Goal: Book appointment/travel/reservation

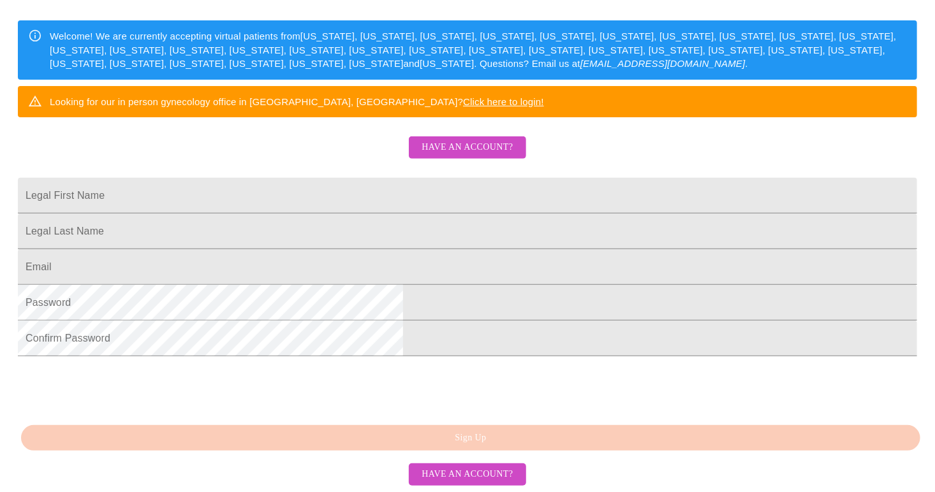
scroll to position [270, 0]
click at [546, 178] on input "Legal First Name" at bounding box center [467, 196] width 899 height 36
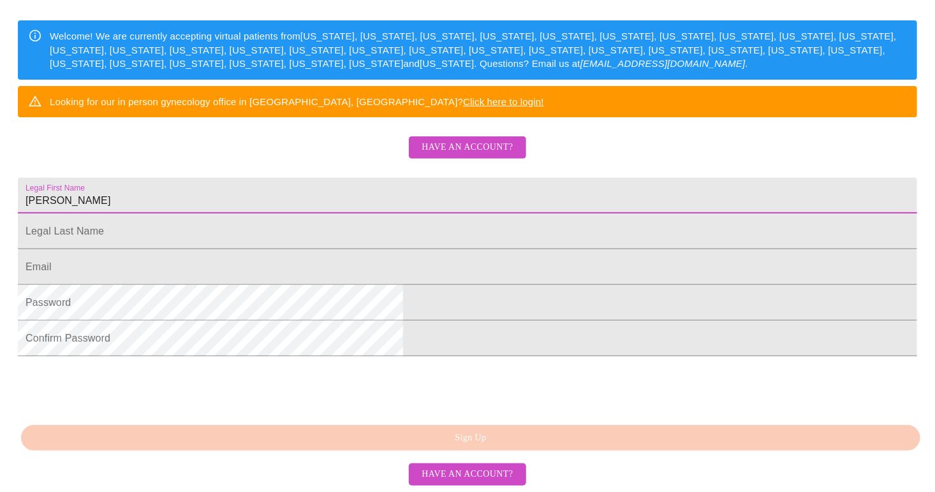
type input "[PERSON_NAME]"
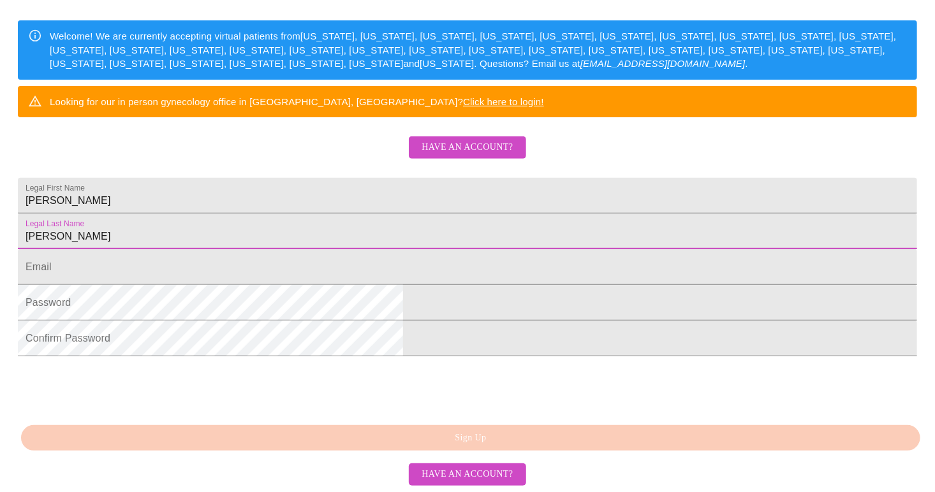
type input "[PERSON_NAME]"
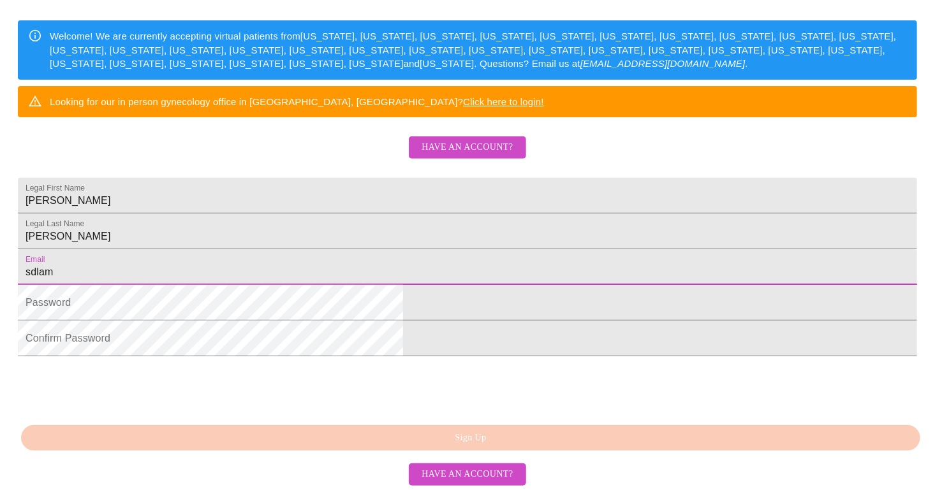
type input "[EMAIL_ADDRESS][DOMAIN_NAME]"
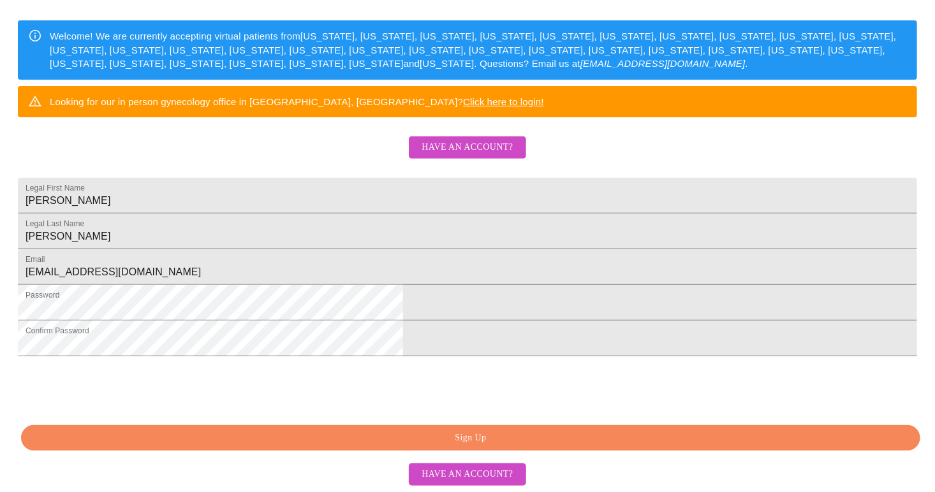
click at [469, 446] on span "Sign Up" at bounding box center [471, 438] width 870 height 16
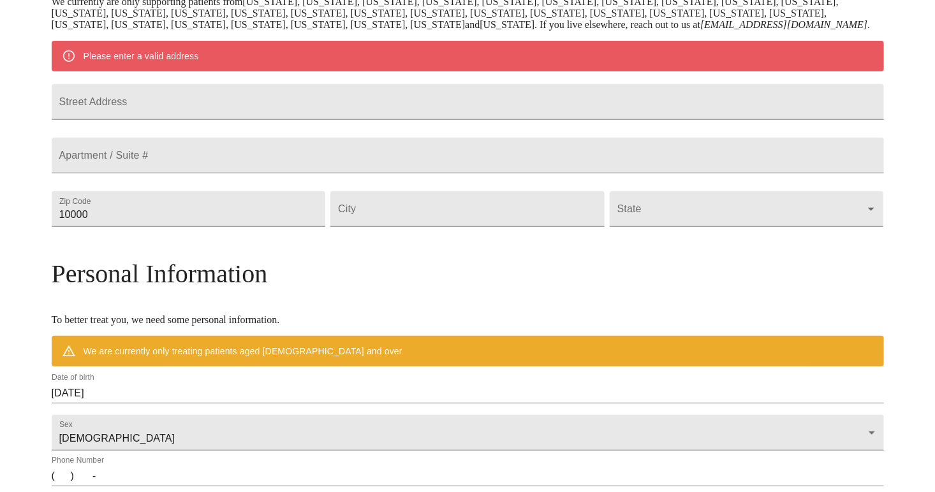
scroll to position [244, 0]
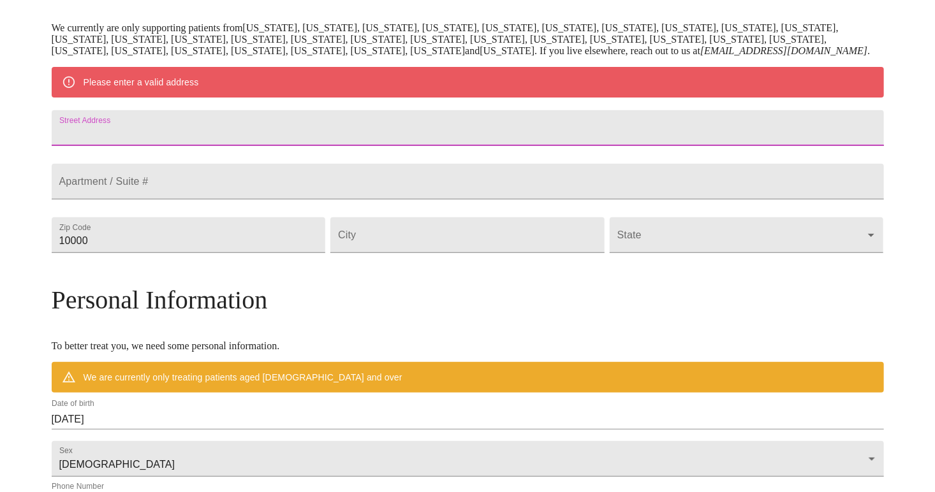
click at [495, 146] on input "Street Address" at bounding box center [468, 128] width 832 height 36
type input "[STREET_ADDRESS]"
click at [326, 253] on input "10000" at bounding box center [189, 235] width 274 height 36
click at [260, 253] on input "10000" at bounding box center [189, 235] width 274 height 36
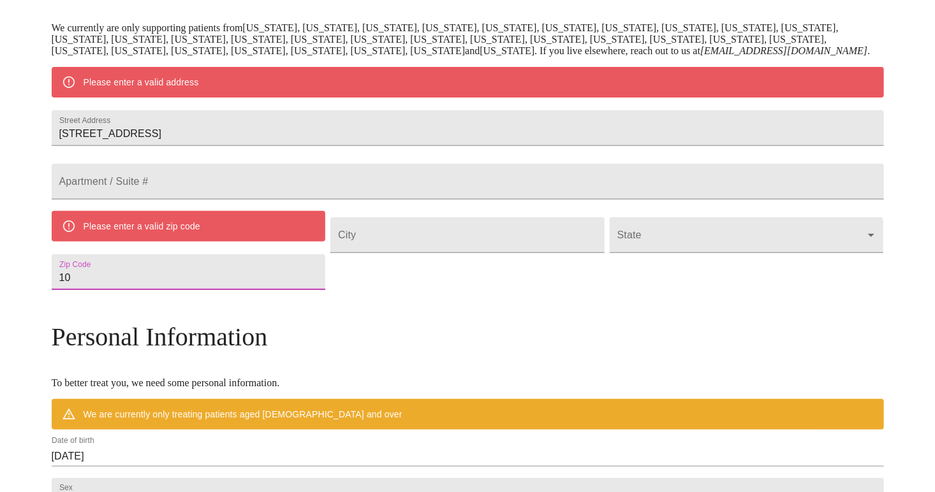
type input "1"
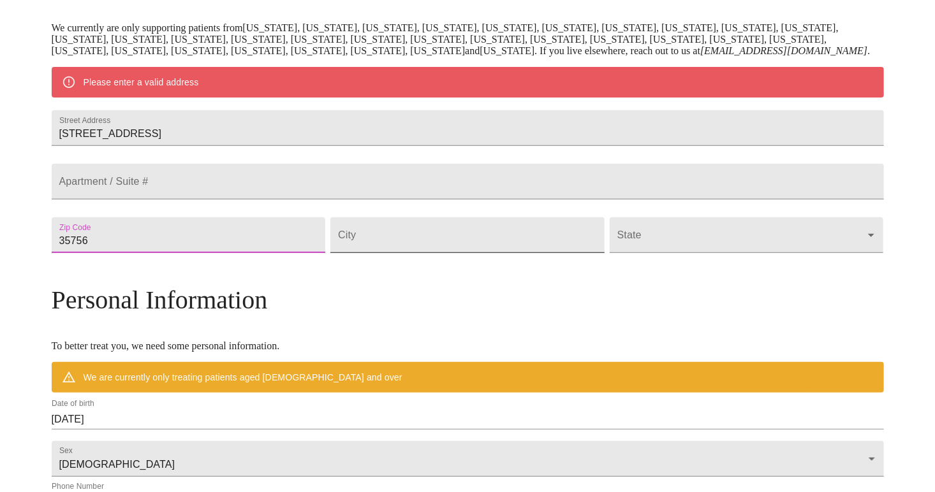
type input "35756"
click at [395, 253] on input "Street Address" at bounding box center [467, 235] width 274 height 36
type input "[GEOGRAPHIC_DATA]"
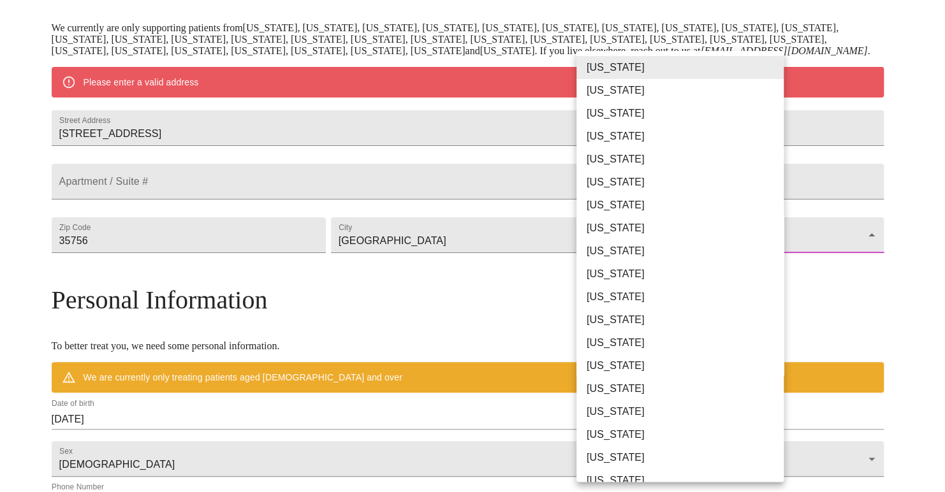
click at [613, 286] on body "MyMenopauseRx Welcome to MyMenopauseRx Since it's your first time here, you'll …" at bounding box center [472, 259] width 935 height 994
click at [606, 67] on li "[US_STATE]" at bounding box center [684, 67] width 217 height 23
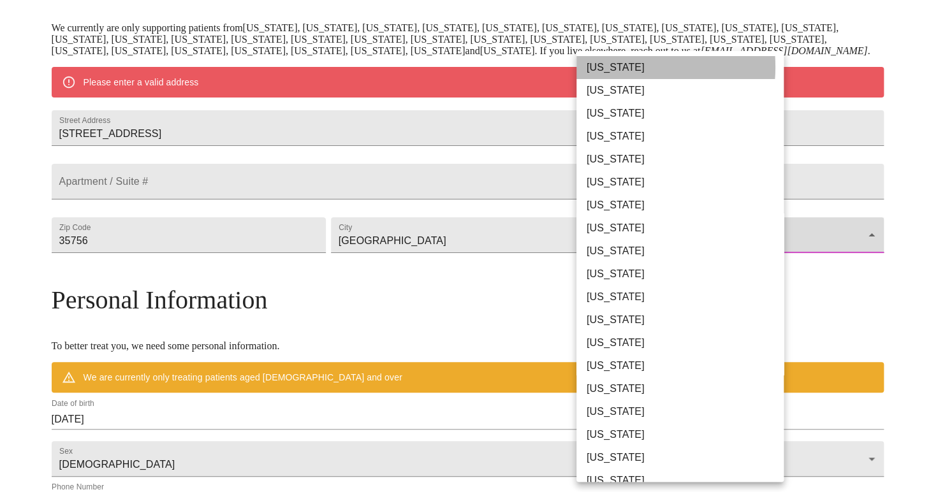
type input "[US_STATE]"
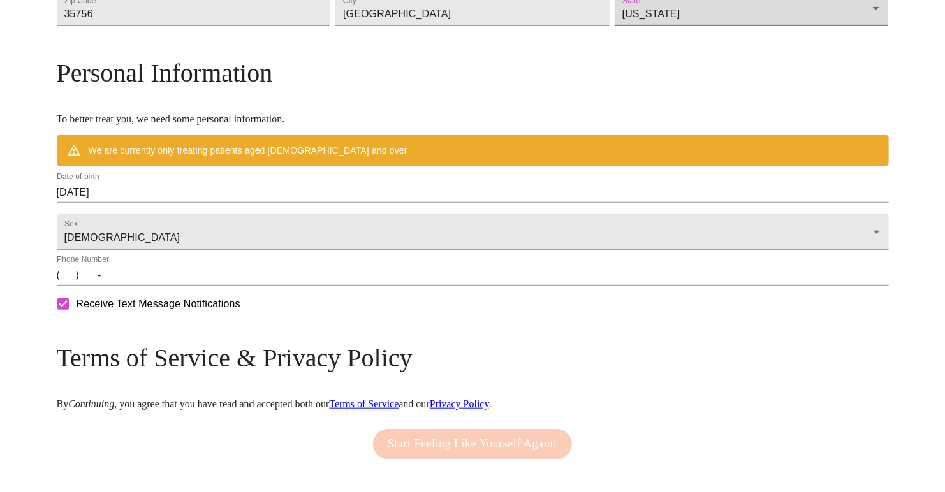
scroll to position [437, 0]
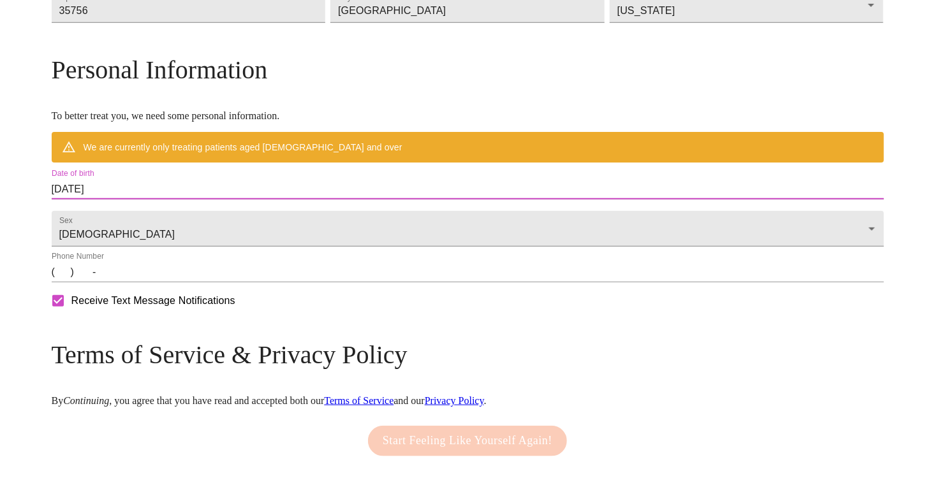
click at [159, 200] on input "[DATE]" at bounding box center [468, 189] width 832 height 20
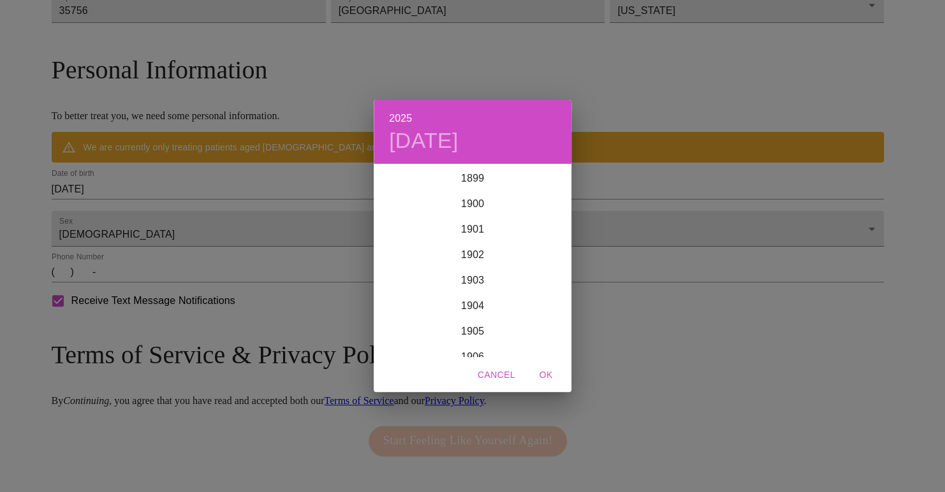
scroll to position [3137, 0]
click at [282, 229] on div "2025 [DATE] 1900 1901 1902 1903 1904 1905 1906 1907 1908 1909 1910 1911 1912 19…" at bounding box center [472, 246] width 945 height 492
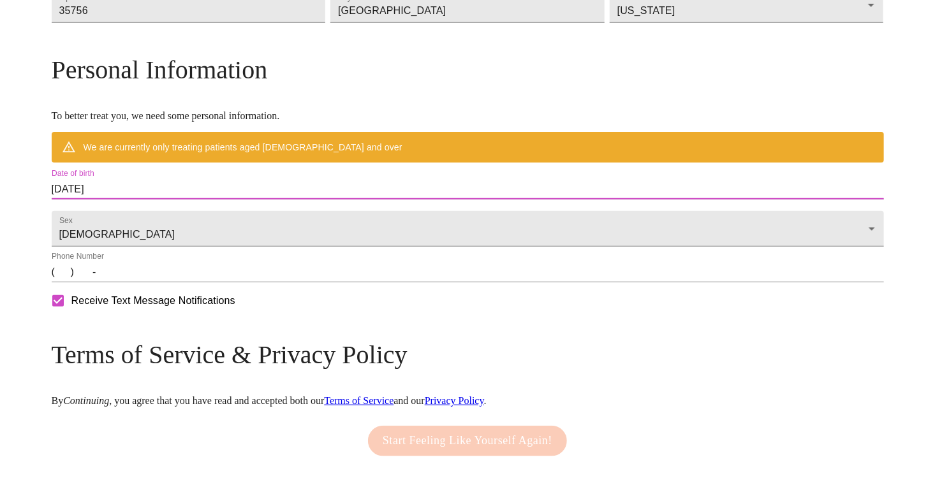
click at [219, 200] on input "[DATE]" at bounding box center [468, 189] width 832 height 20
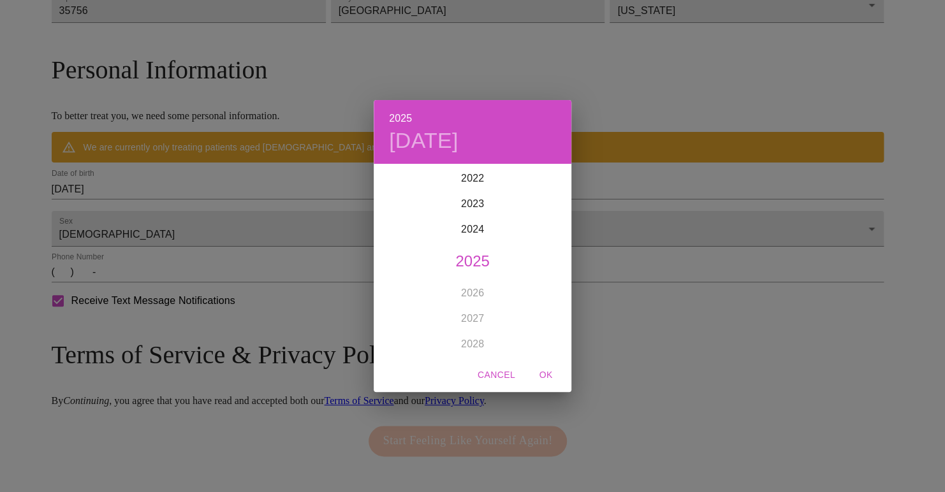
click at [501, 377] on span "Cancel" at bounding box center [497, 375] width 38 height 16
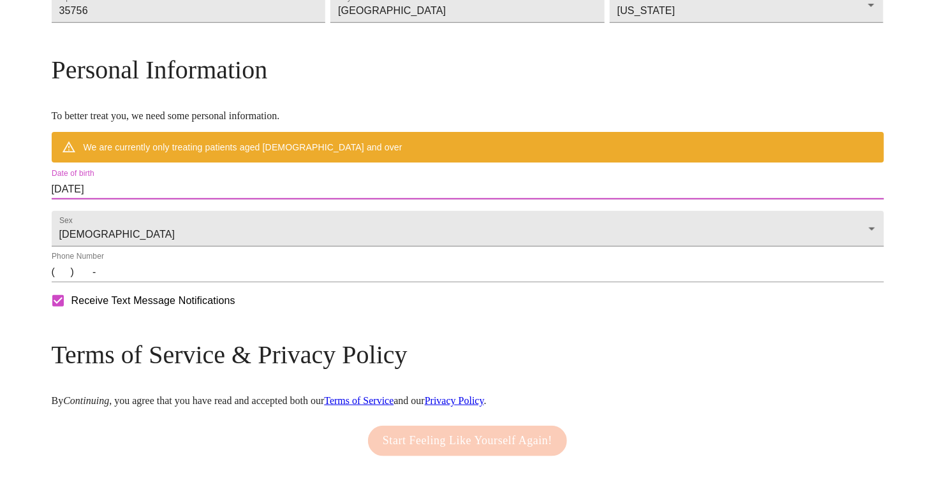
click at [161, 200] on input "[DATE]" at bounding box center [468, 189] width 832 height 20
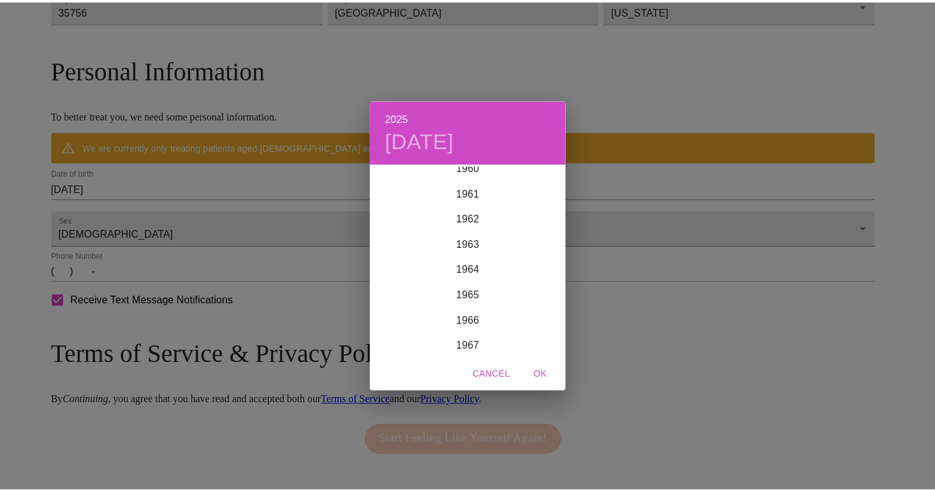
scroll to position [1515, 0]
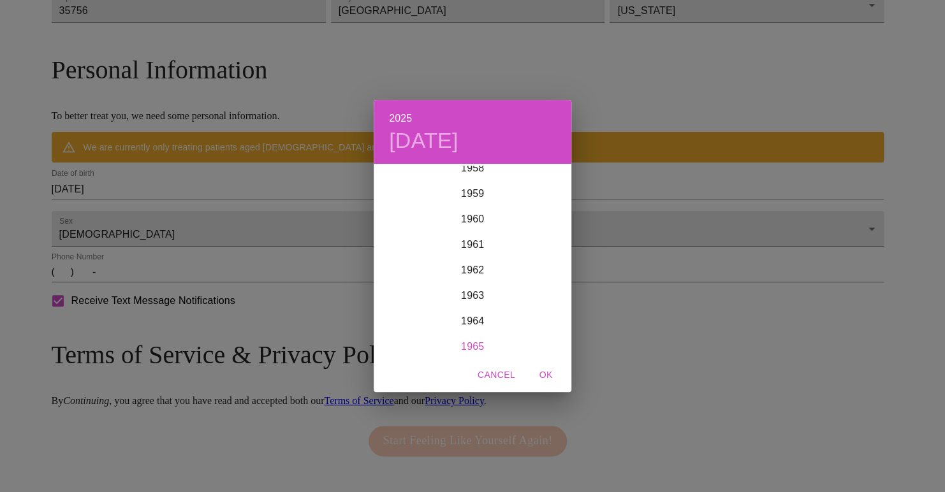
click at [472, 349] on div "1965" at bounding box center [473, 347] width 198 height 26
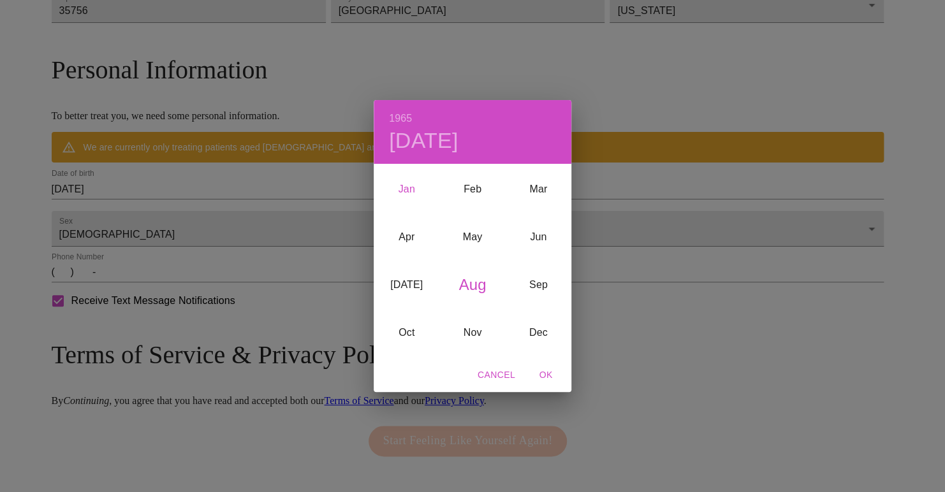
click at [399, 190] on div "Jan" at bounding box center [407, 190] width 66 height 48
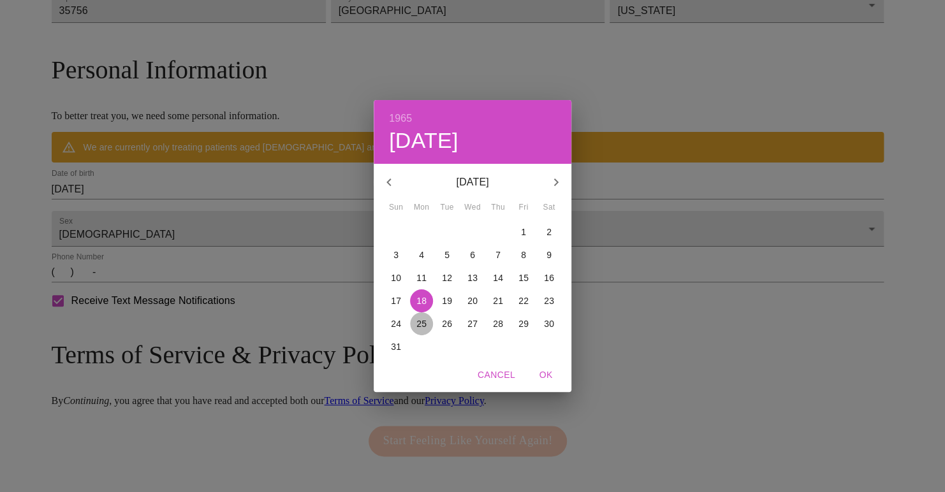
click at [425, 320] on p "25" at bounding box center [421, 324] width 10 height 13
click at [556, 371] on span "OK" at bounding box center [545, 375] width 31 height 16
type input "[DATE]"
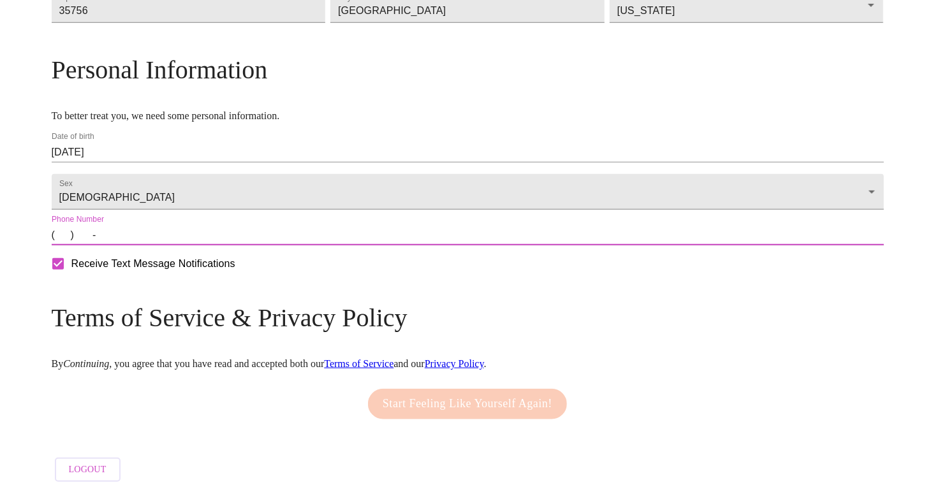
click at [159, 245] on input "(   )    -" at bounding box center [468, 235] width 832 height 20
type input "[PHONE_NUMBER]"
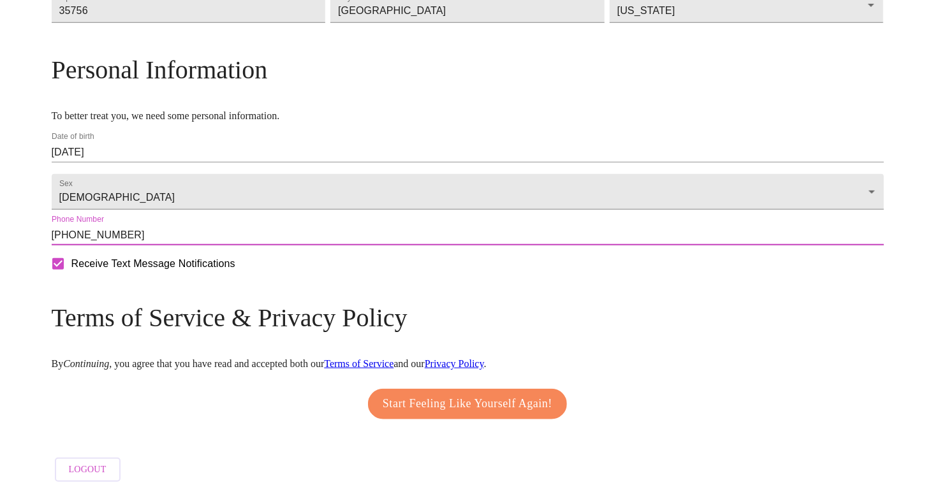
click at [536, 414] on span "Start Feeling Like Yourself Again!" at bounding box center [468, 404] width 170 height 20
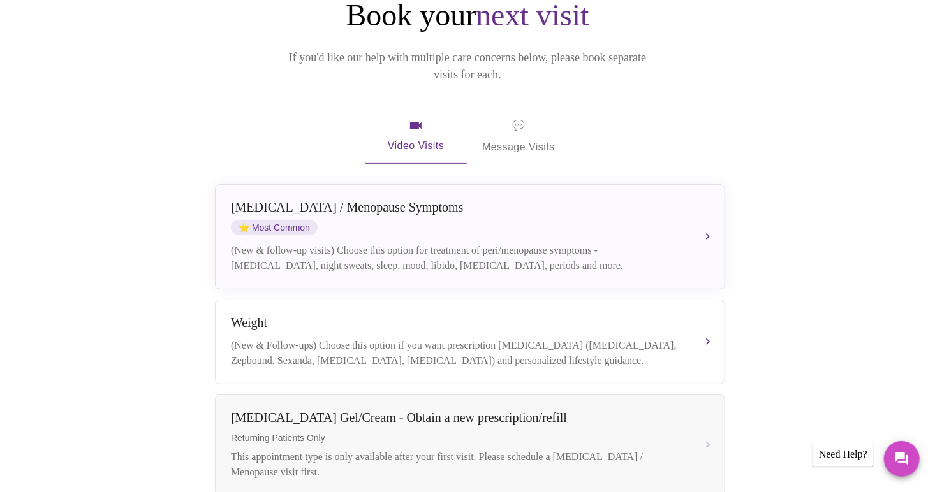
scroll to position [154, 0]
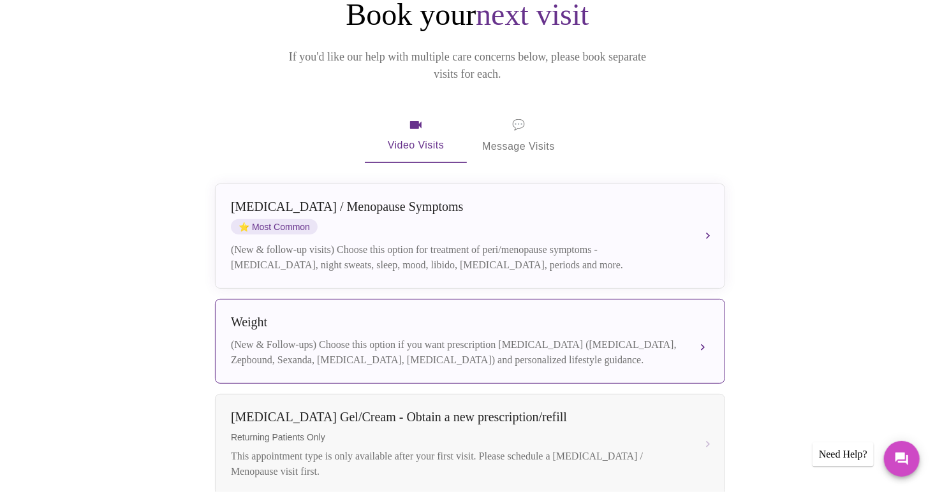
click at [669, 315] on div "Weight (New & Follow-ups) Choose this option if you want prescription [MEDICAL_…" at bounding box center [470, 341] width 478 height 53
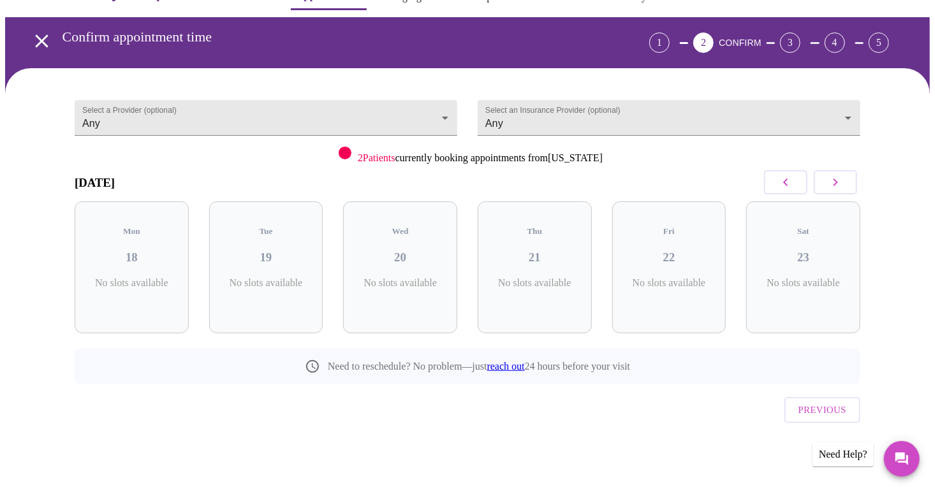
scroll to position [8, 0]
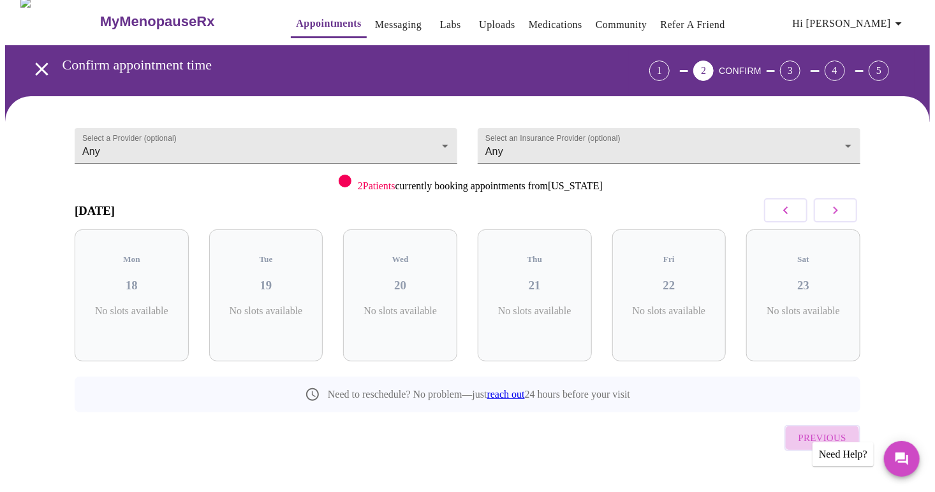
click at [819, 430] on span "Previous" at bounding box center [822, 438] width 48 height 17
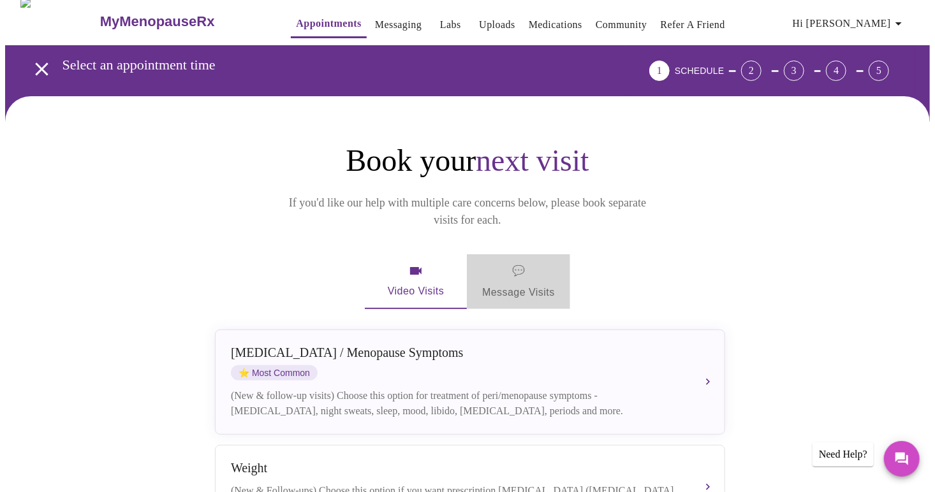
click at [551, 273] on span "💬 Message Visits" at bounding box center [518, 282] width 73 height 40
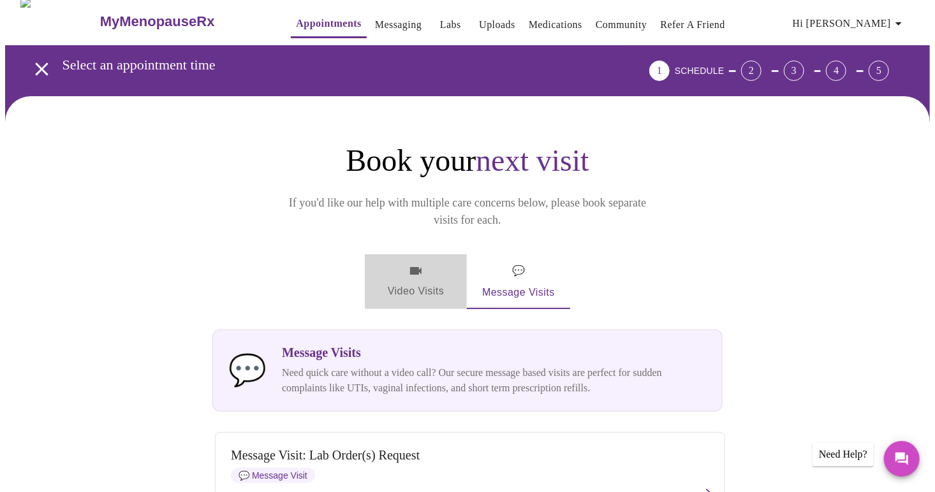
click at [435, 263] on span "Video Visits" at bounding box center [415, 281] width 71 height 37
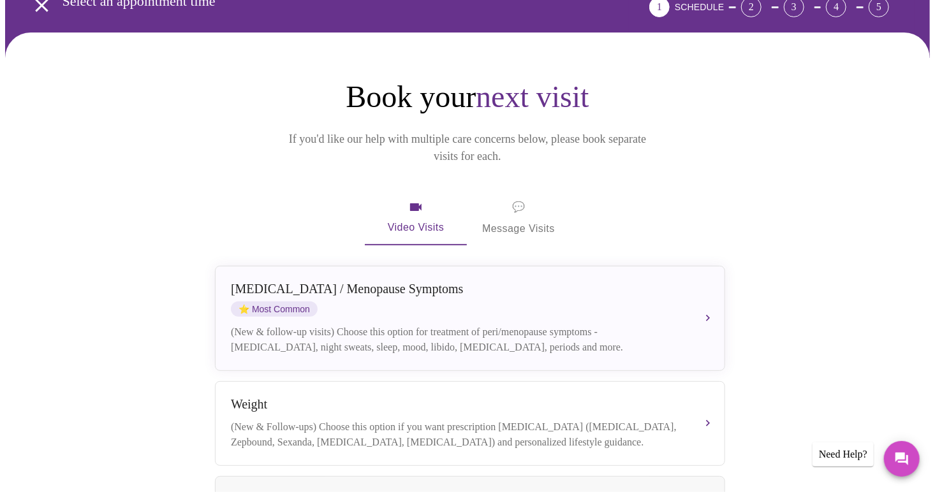
scroll to position [82, 0]
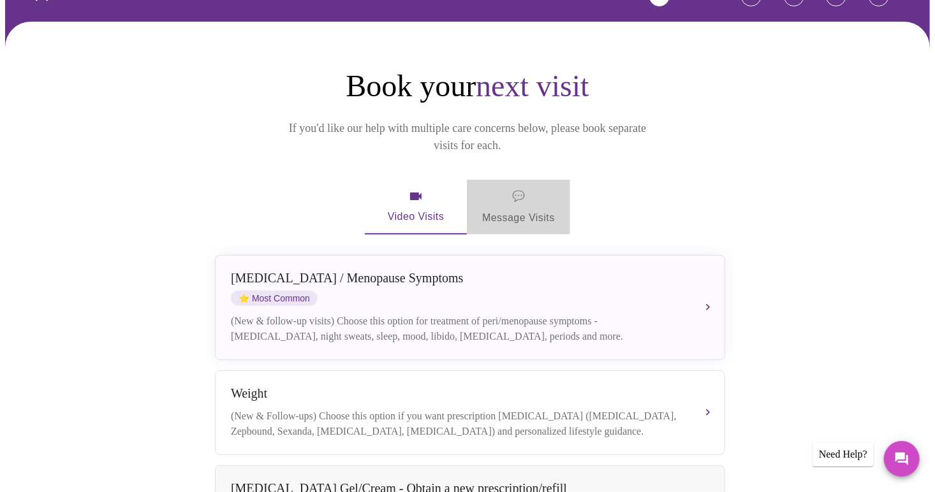
click at [525, 191] on span "💬 Message Visits" at bounding box center [518, 207] width 73 height 40
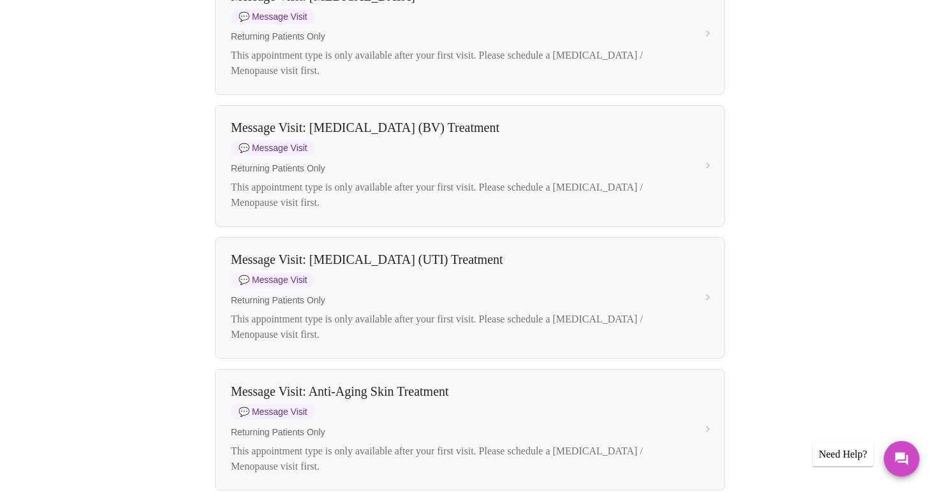
scroll to position [1160, 0]
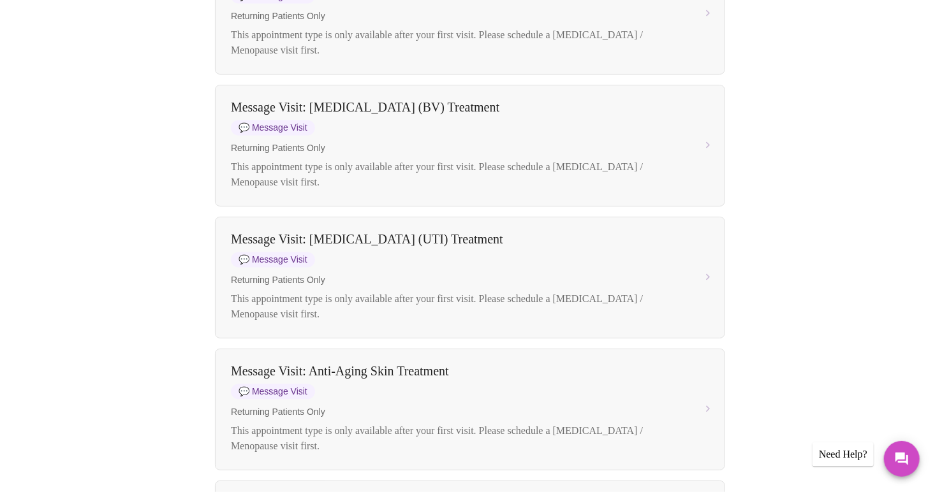
click at [924, 268] on div "Book your next visit If you'd like our help with multiple care concerns below, …" at bounding box center [467, 4] width 925 height 2123
drag, startPoint x: 924, startPoint y: 268, endPoint x: 923, endPoint y: 282, distance: 14.7
click at [923, 282] on div "Book your next visit If you'd like our help with multiple care concerns below, …" at bounding box center [467, 4] width 925 height 2123
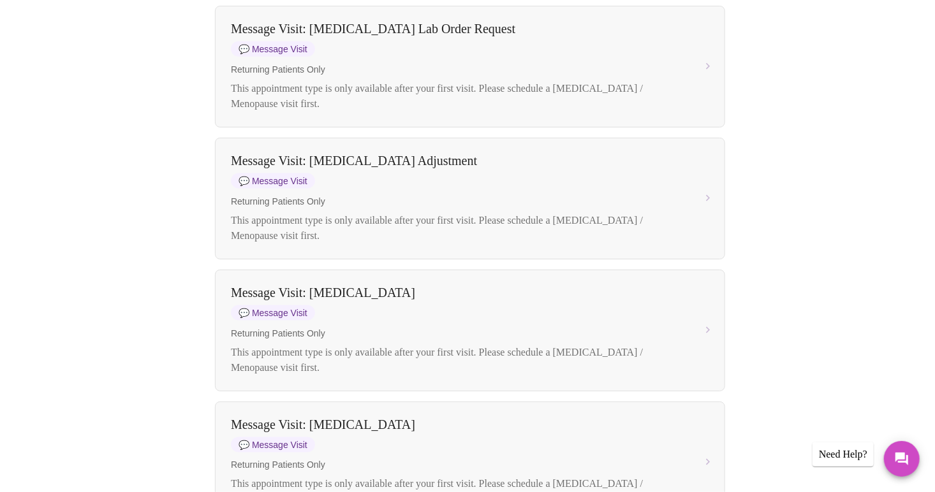
scroll to position [0, 0]
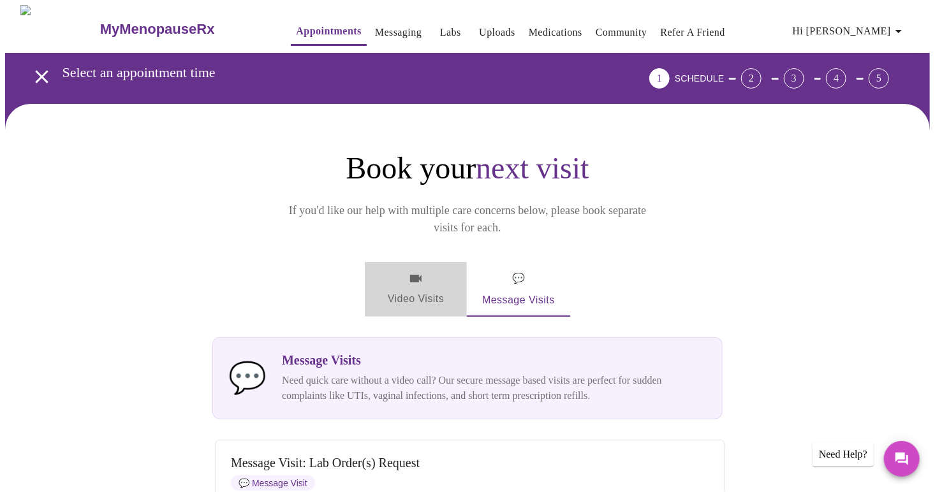
click at [426, 272] on span "Video Visits" at bounding box center [415, 289] width 71 height 37
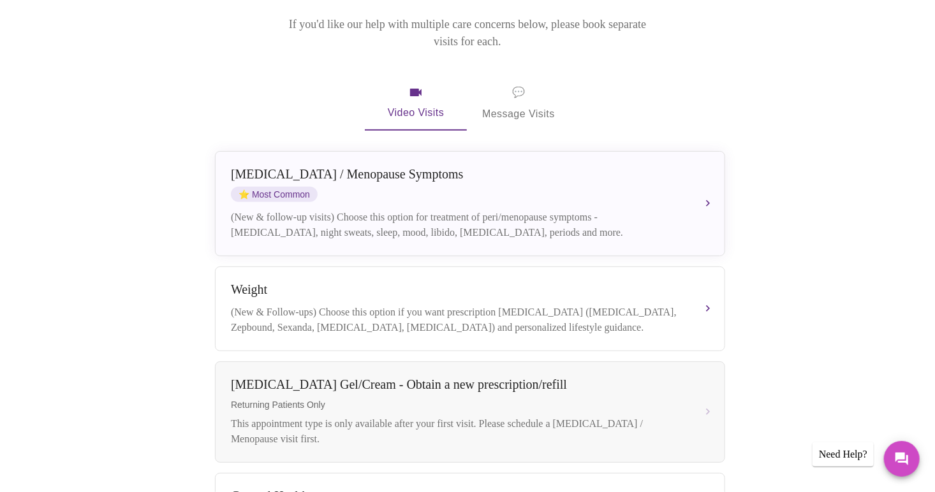
scroll to position [184, 0]
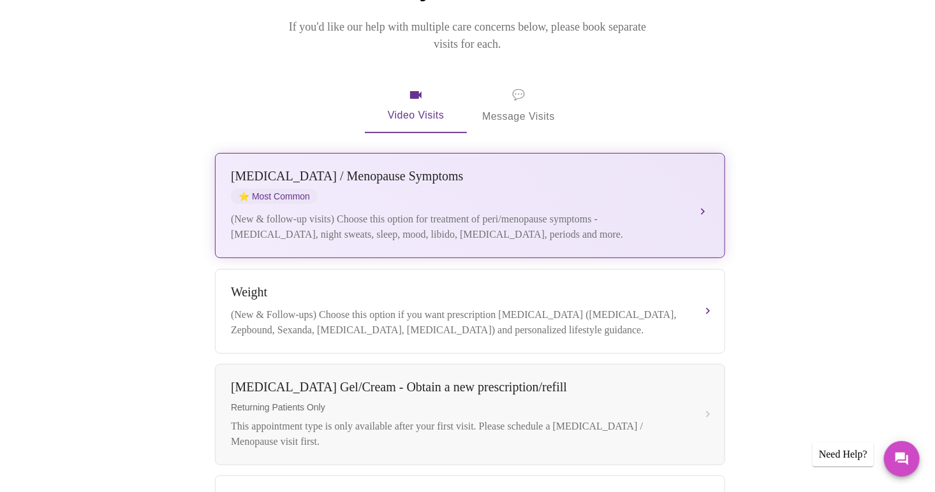
click at [655, 175] on div "[MEDICAL_DATA] / Menopause Symptoms ⭐ Most Common" at bounding box center [457, 186] width 453 height 35
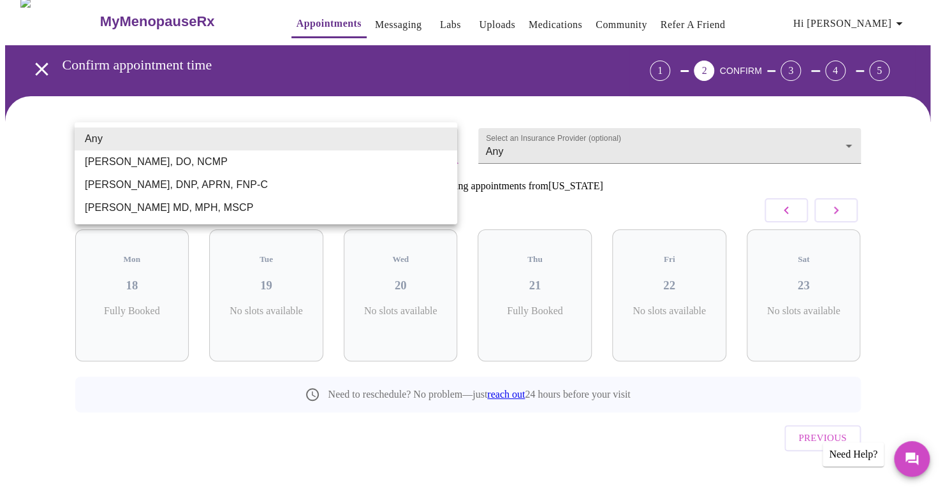
click at [439, 148] on body "MyMenopauseRx Appointments Messaging Labs Uploads Medications Community Refer a…" at bounding box center [472, 256] width 935 height 518
click at [538, 133] on div at bounding box center [472, 246] width 945 height 492
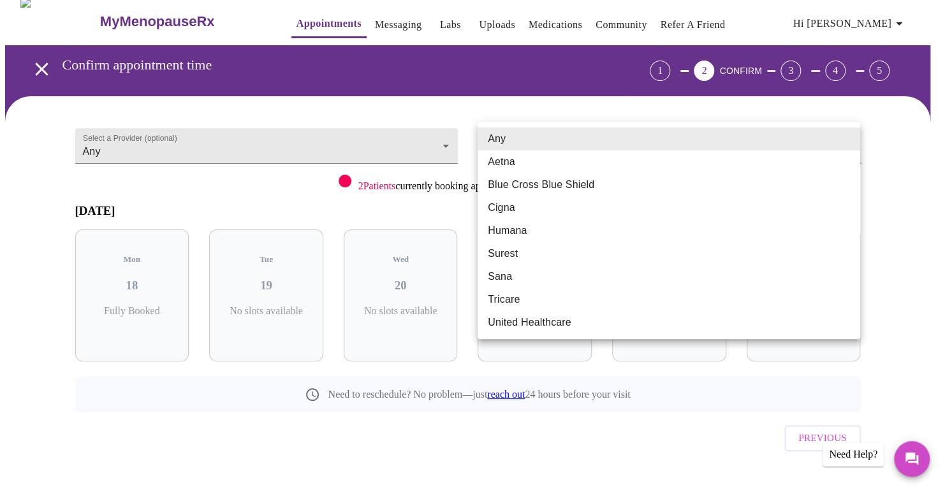
click at [545, 135] on body "MyMenopauseRx Appointments Messaging Labs Uploads Medications Community Refer a…" at bounding box center [472, 256] width 935 height 518
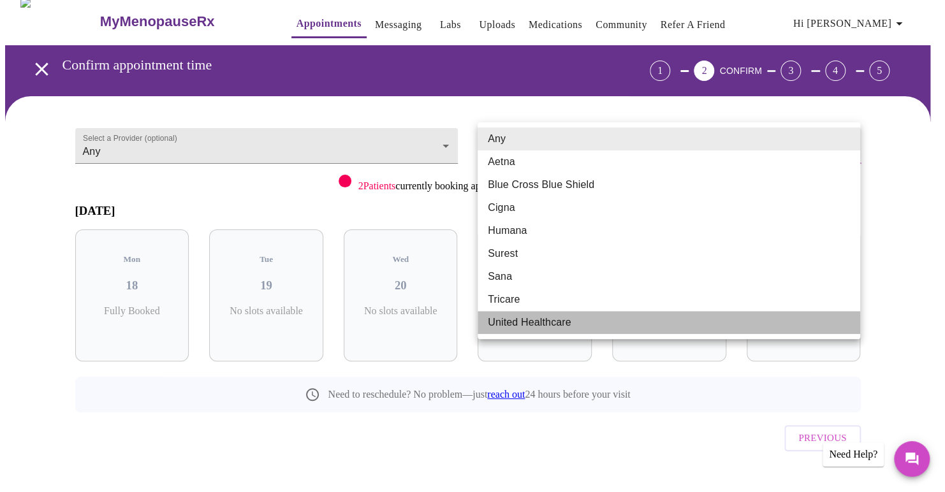
click at [494, 324] on li "United Healthcare" at bounding box center [669, 322] width 383 height 23
type input "United Healthcare"
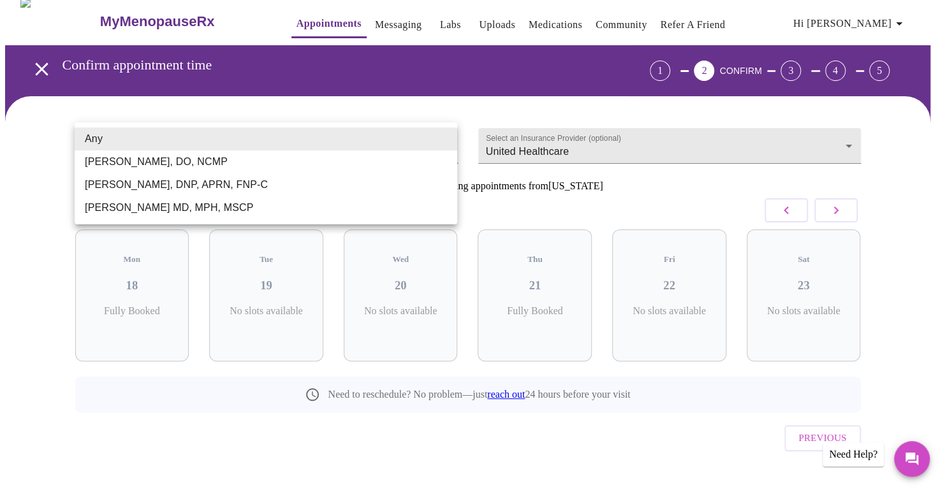
click at [428, 141] on body "MyMenopauseRx Appointments Messaging Labs Uploads Medications Community Refer a…" at bounding box center [472, 256] width 935 height 518
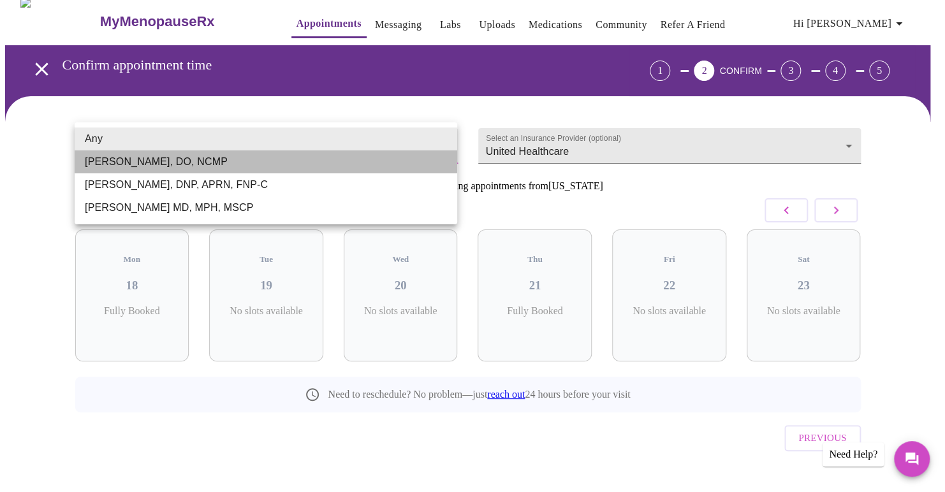
click at [402, 163] on li "[PERSON_NAME], DO, NCMP" at bounding box center [266, 161] width 383 height 23
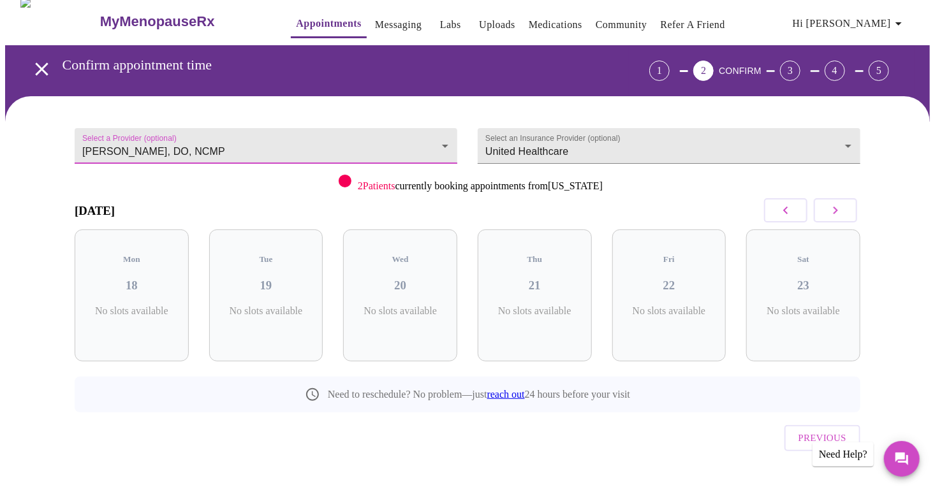
click at [840, 207] on icon "button" at bounding box center [835, 210] width 15 height 15
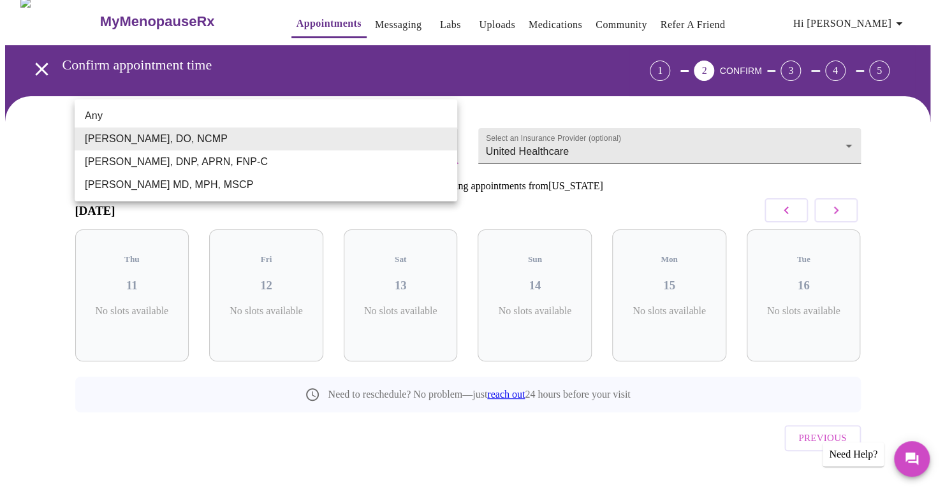
click at [432, 144] on body "MyMenopauseRx Appointments Messaging Labs Uploads Medications Community Refer a…" at bounding box center [472, 256] width 935 height 518
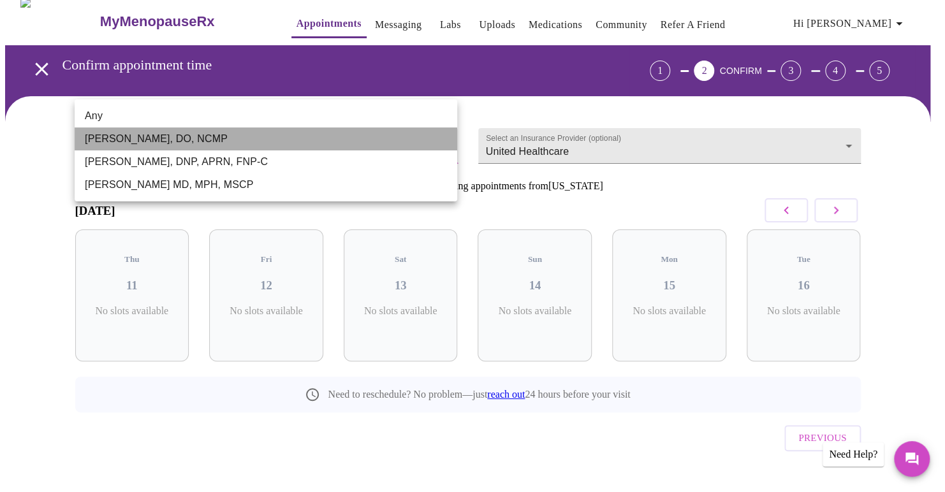
click at [432, 144] on li "[PERSON_NAME], DO, NCMP" at bounding box center [266, 139] width 383 height 23
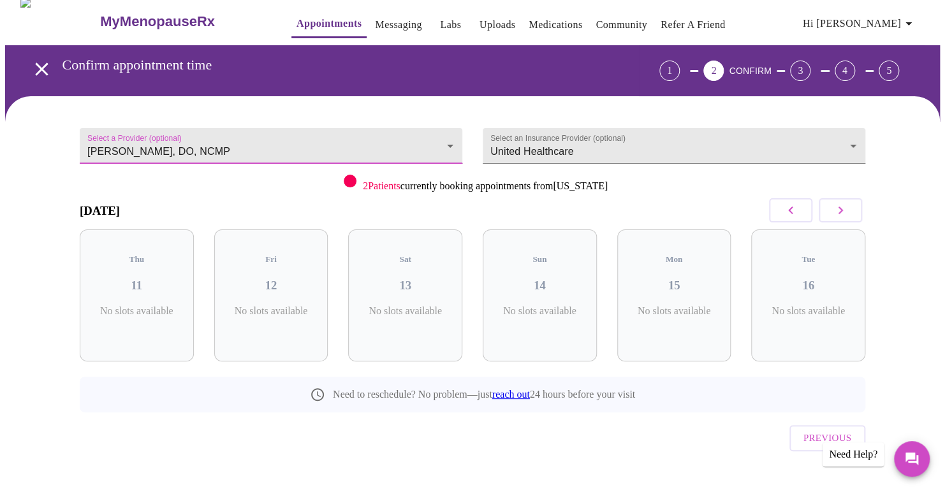
click at [428, 142] on body "MyMenopauseRx Appointments Messaging Labs Uploads Medications Community Refer a…" at bounding box center [472, 256] width 935 height 518
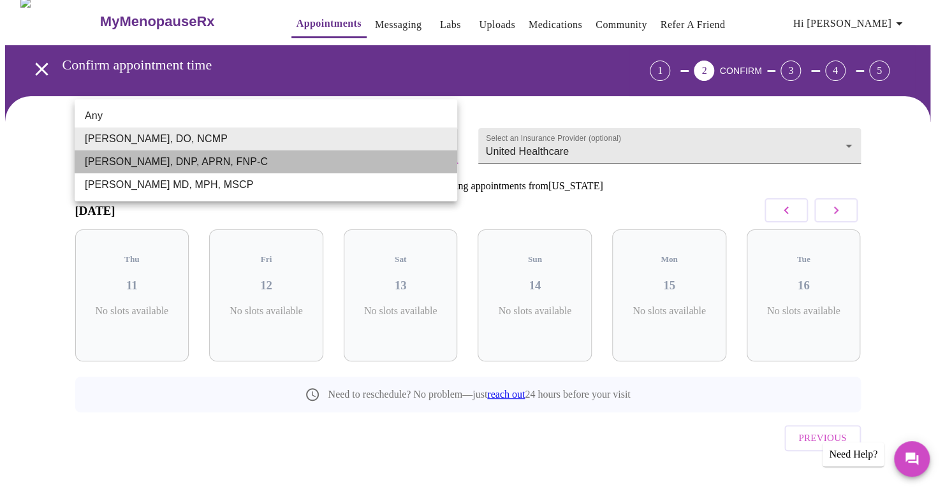
click at [368, 171] on li "[PERSON_NAME], DNP, APRN, FNP-C" at bounding box center [266, 161] width 383 height 23
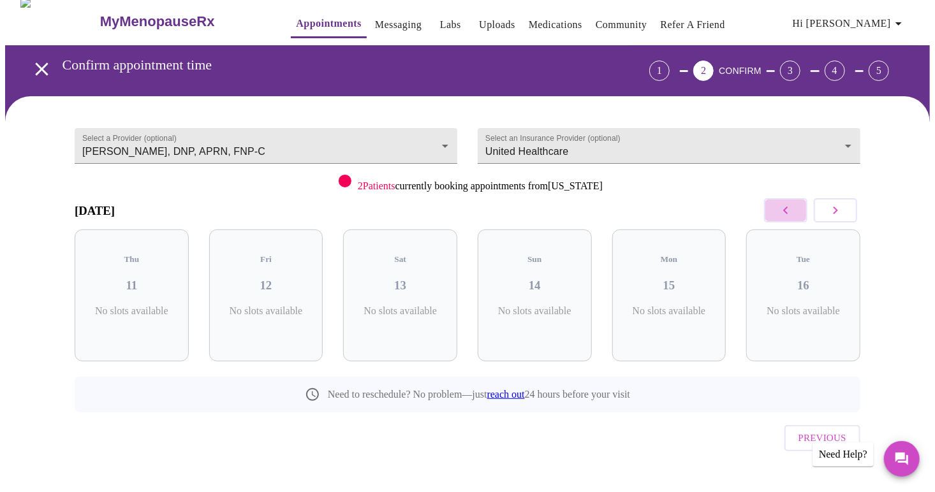
click at [794, 209] on button "button" at bounding box center [785, 210] width 43 height 24
click at [835, 207] on icon "button" at bounding box center [835, 211] width 4 height 8
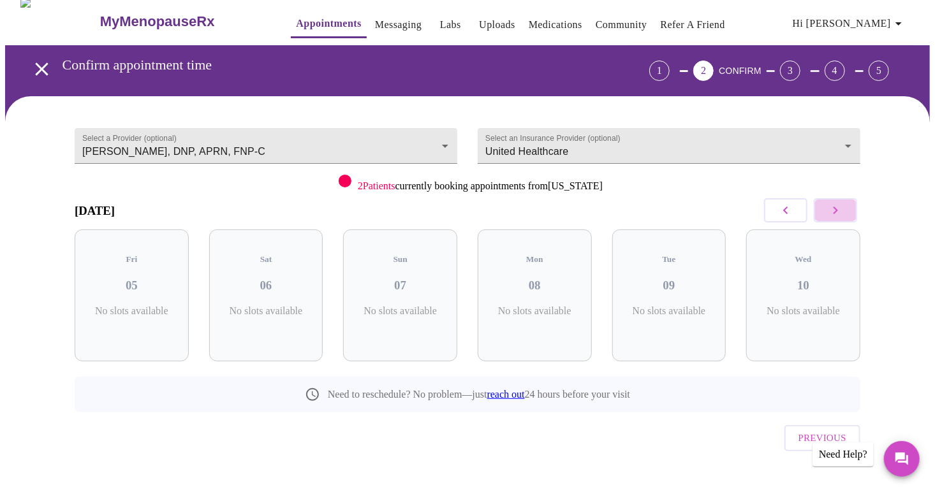
click at [835, 207] on icon "button" at bounding box center [835, 211] width 4 height 8
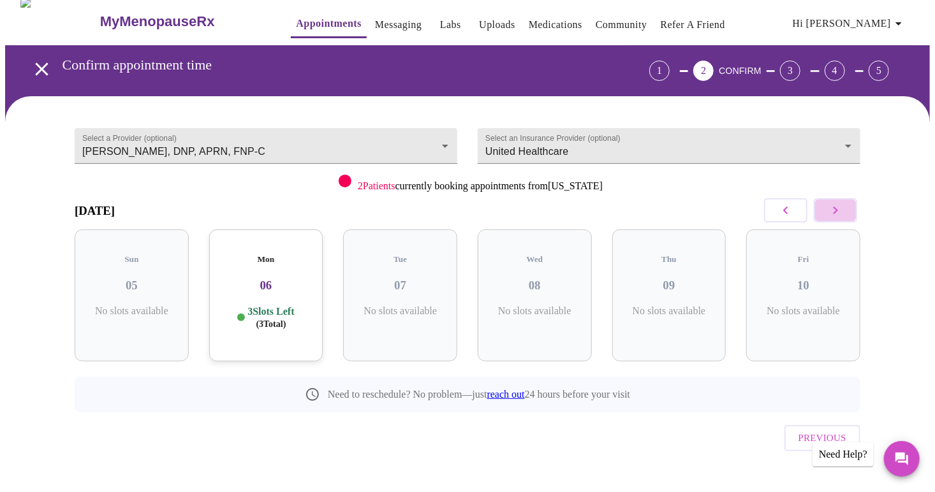
click at [835, 207] on icon "button" at bounding box center [835, 211] width 4 height 8
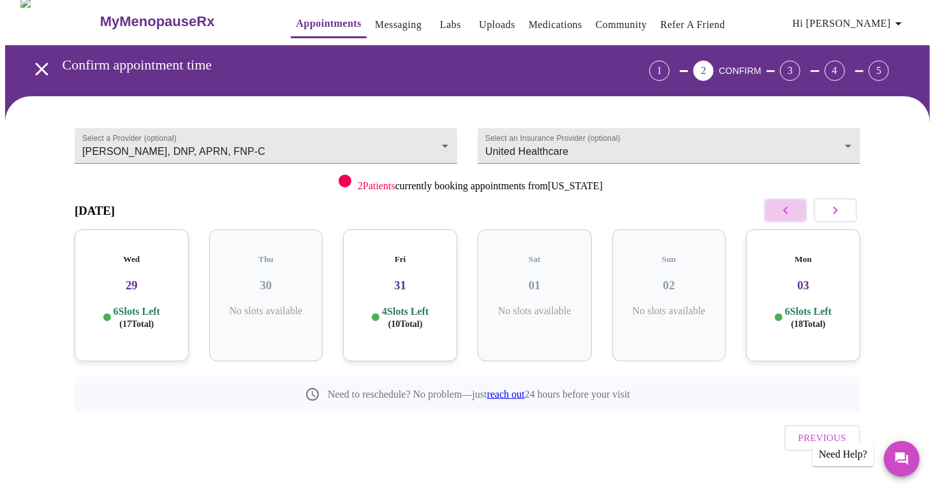
click at [792, 209] on icon "button" at bounding box center [785, 210] width 15 height 15
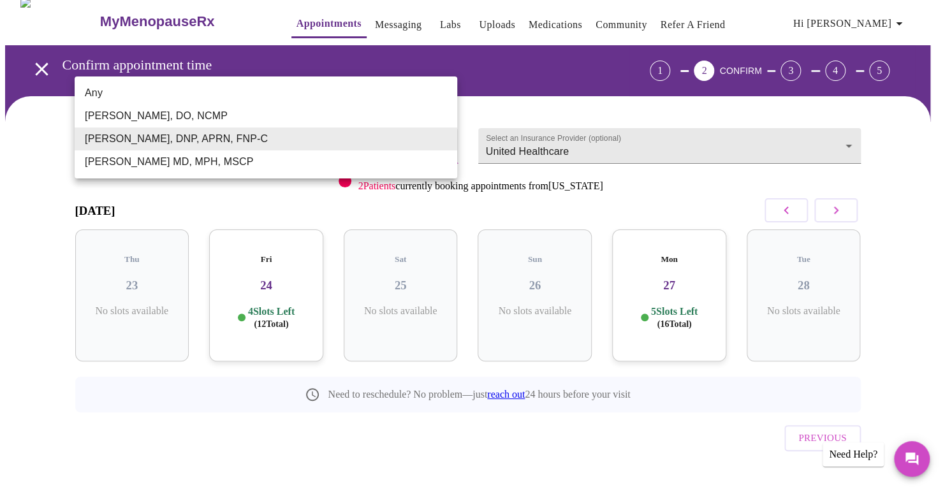
click at [434, 138] on body "MyMenopauseRx Appointments Messaging Labs Uploads Medications Community Refer a…" at bounding box center [472, 256] width 935 height 518
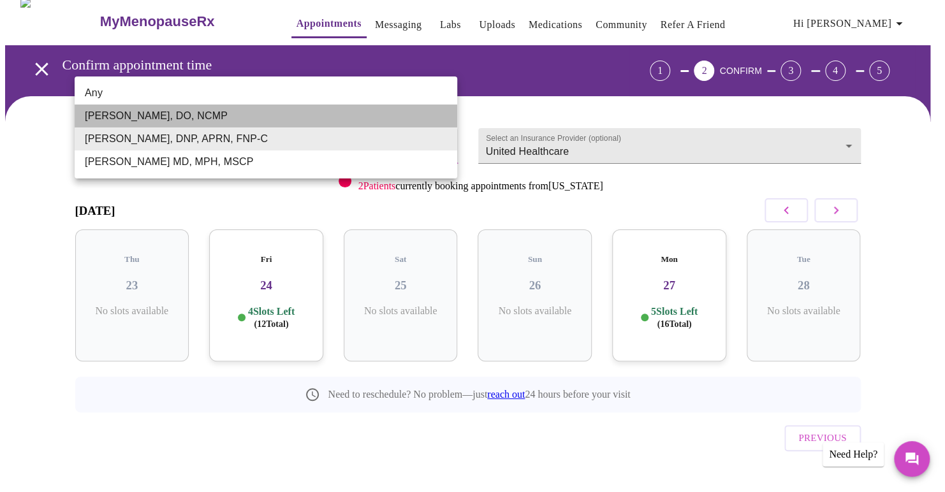
click at [413, 113] on li "[PERSON_NAME], DO, NCMP" at bounding box center [266, 116] width 383 height 23
type input "[PERSON_NAME], DO, NCMP"
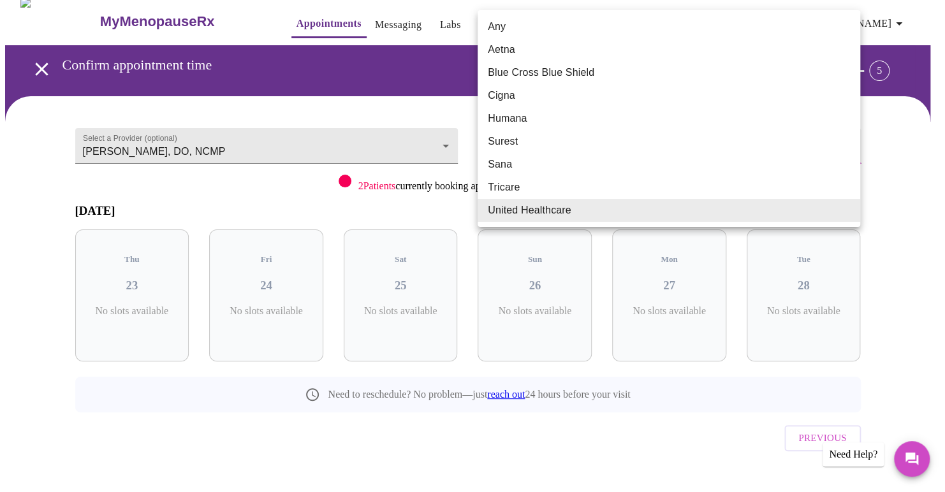
click at [844, 138] on body "MyMenopauseRx Appointments Messaging Labs Uploads Medications Community Refer a…" at bounding box center [472, 256] width 935 height 518
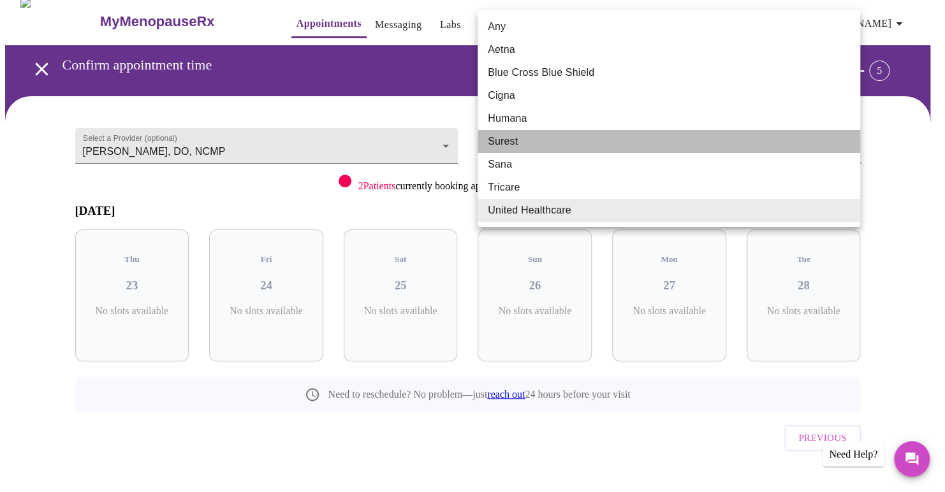
click at [844, 138] on li "Surest" at bounding box center [669, 141] width 383 height 23
type input "Surest"
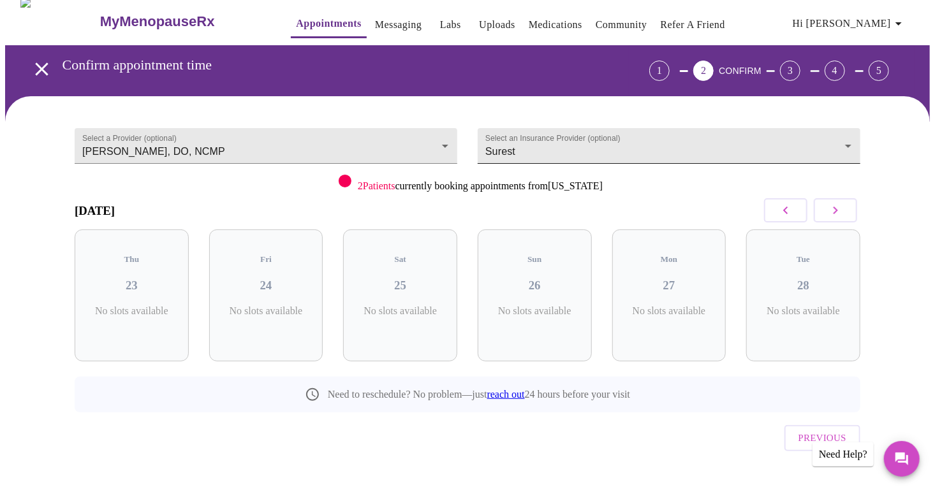
click at [844, 138] on div "Any Aetna Blue Cross Blue Shield Cigna Humana Surest Sana Tricare United Health…" at bounding box center [467, 246] width 935 height 492
